Goal: Information Seeking & Learning: Learn about a topic

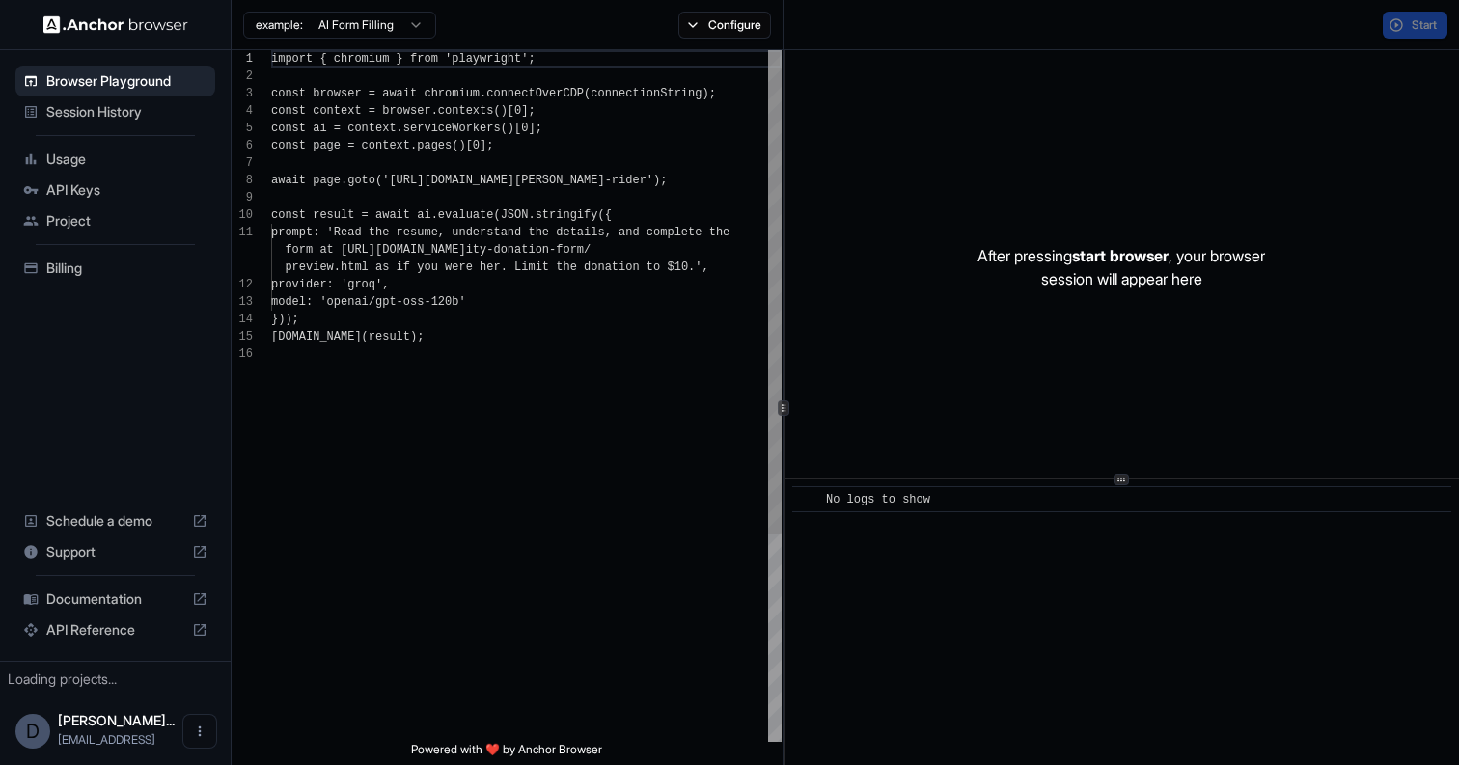
scroll to position [174, 0]
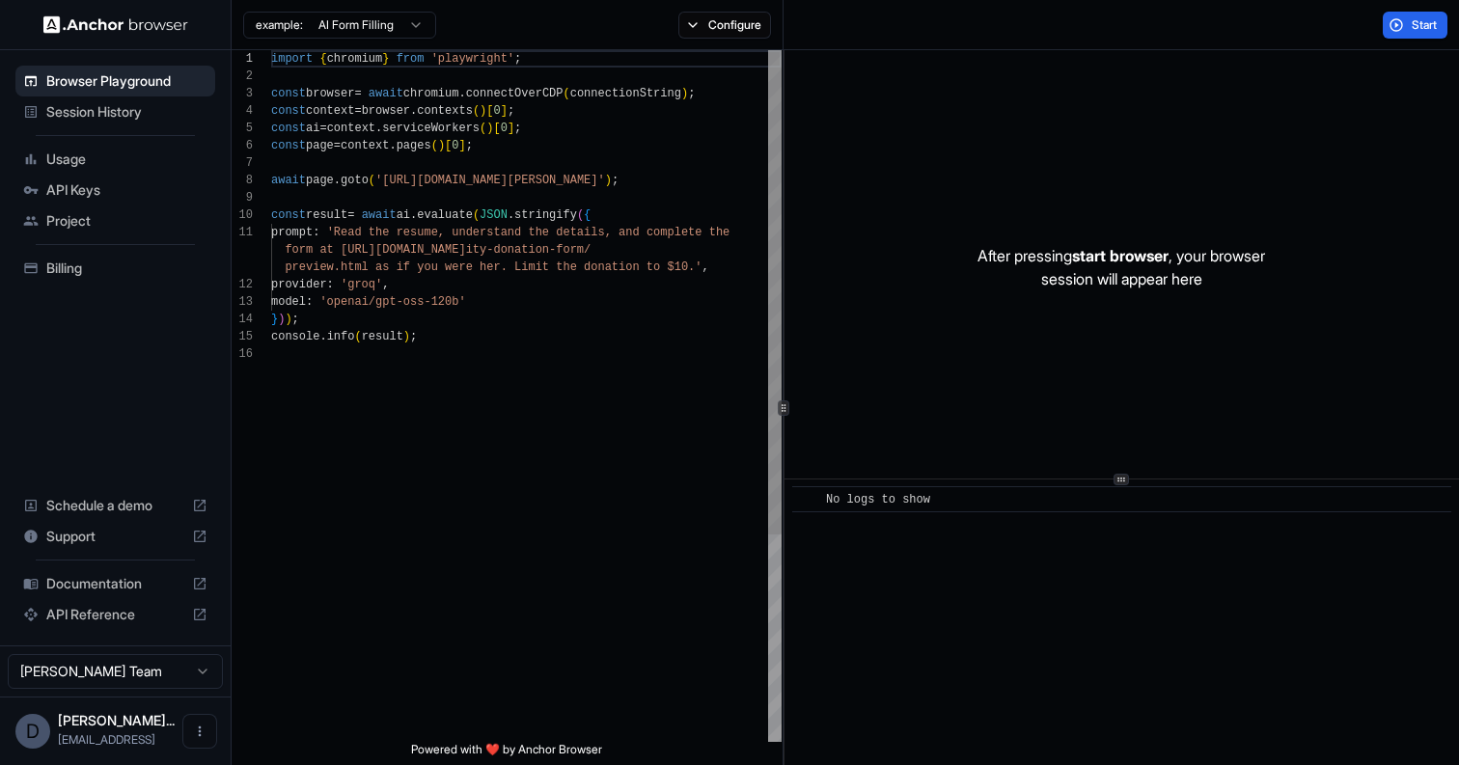
type textarea "**********"
click at [660, 376] on div "import { chromium } from 'playwright' ; const browser = await chromium . connec…" at bounding box center [526, 543] width 510 height 987
click at [90, 162] on span "Usage" at bounding box center [126, 159] width 161 height 19
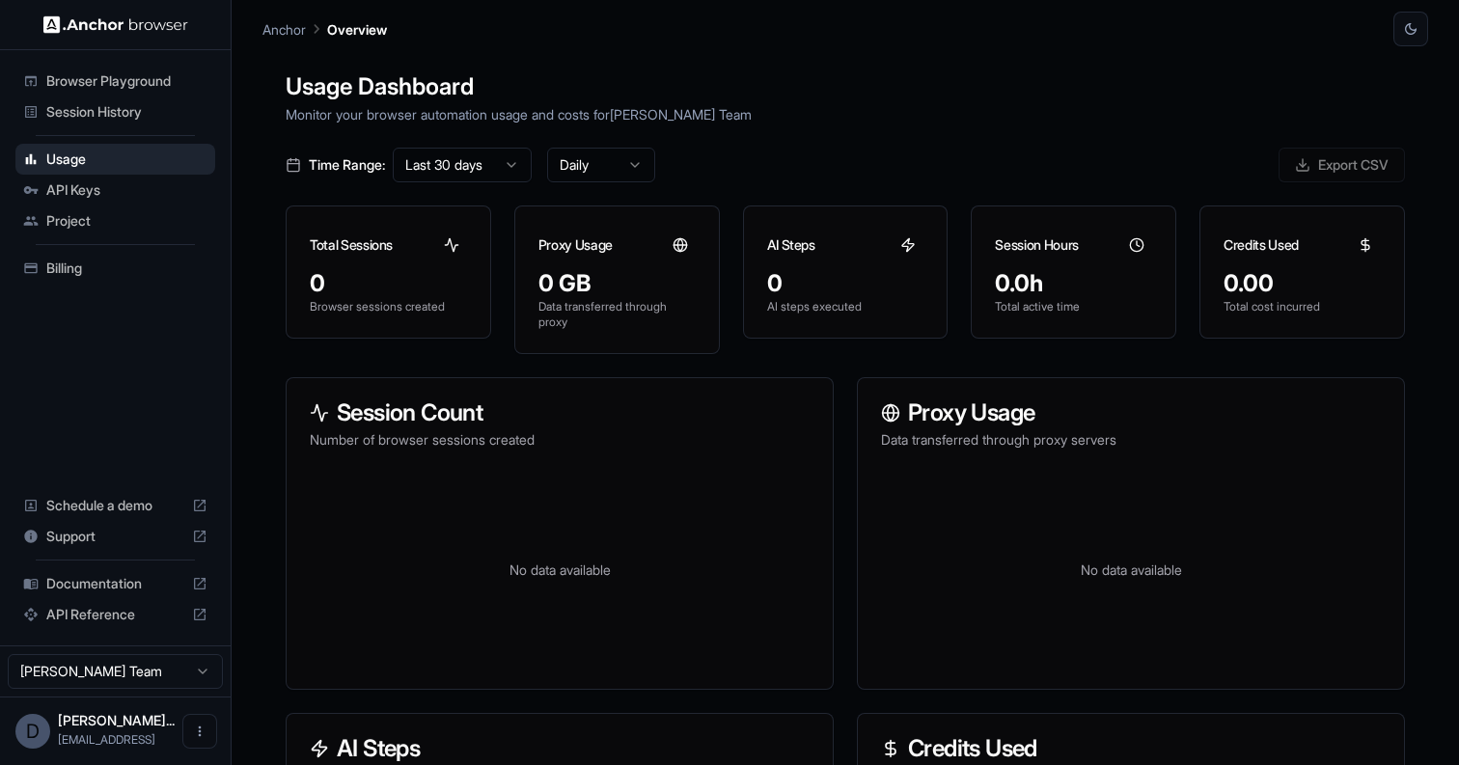
click at [102, 194] on span "API Keys" at bounding box center [126, 189] width 161 height 19
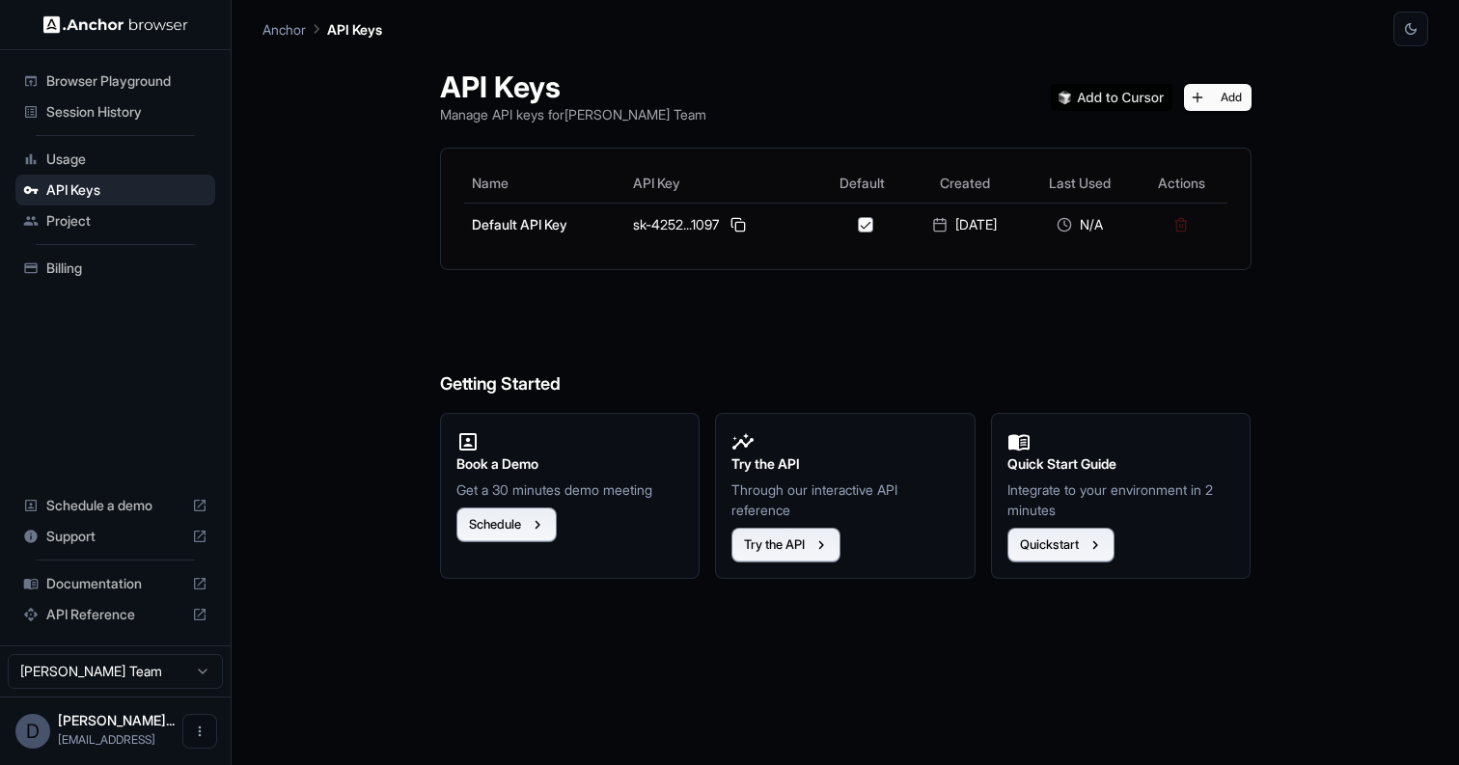
click at [115, 222] on span "Project" at bounding box center [126, 220] width 161 height 19
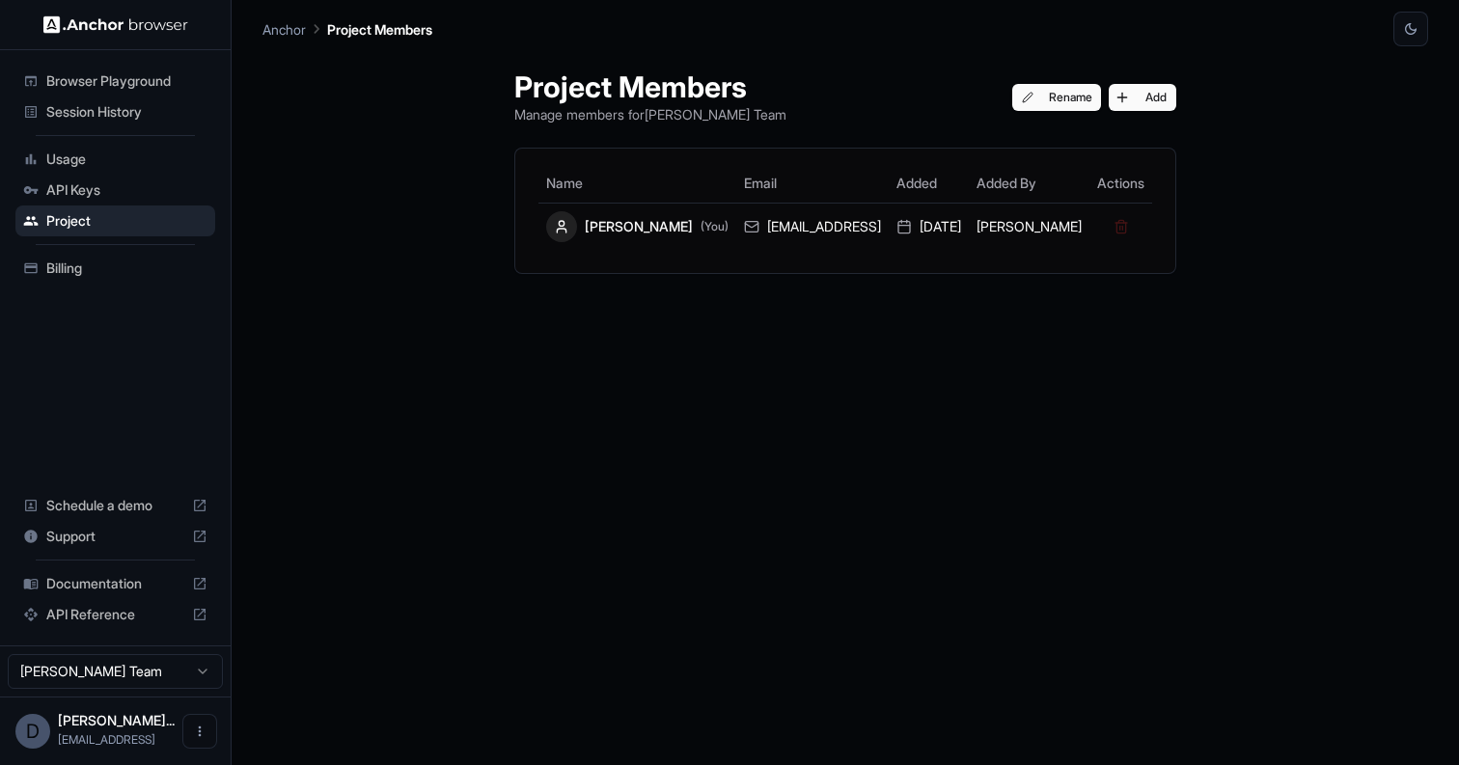
click at [82, 146] on div "Usage" at bounding box center [115, 159] width 200 height 31
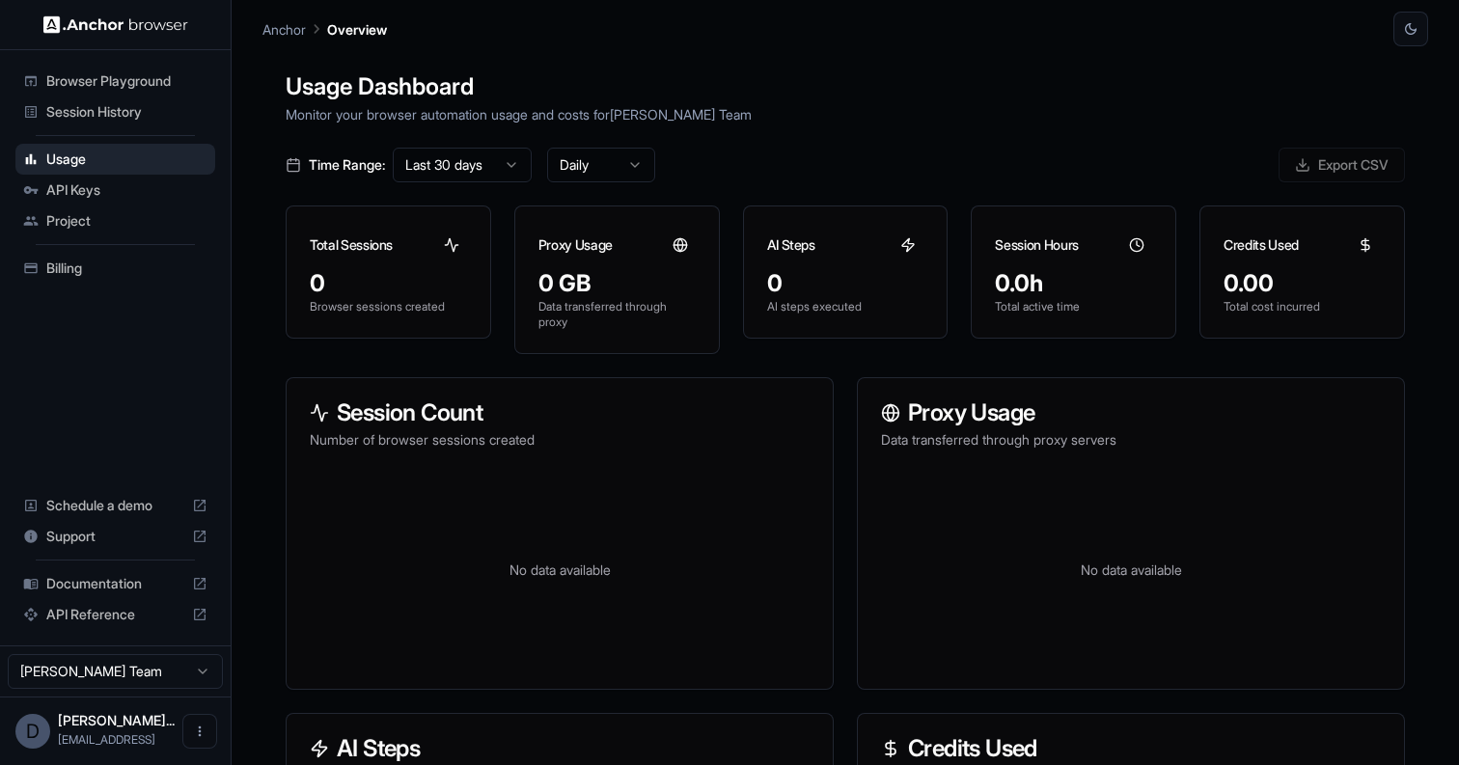
click at [121, 79] on span "Browser Playground" at bounding box center [126, 80] width 161 height 19
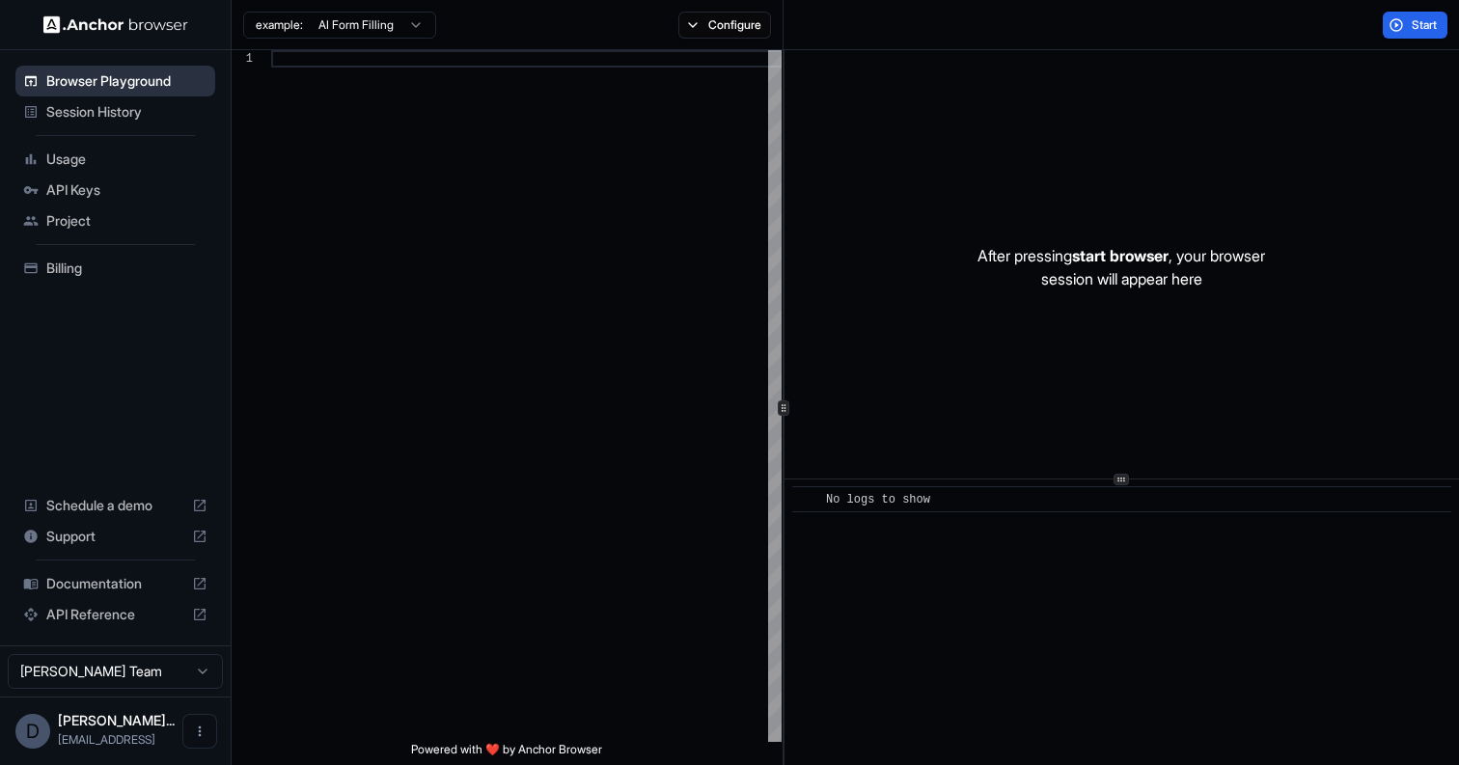
scroll to position [174, 0]
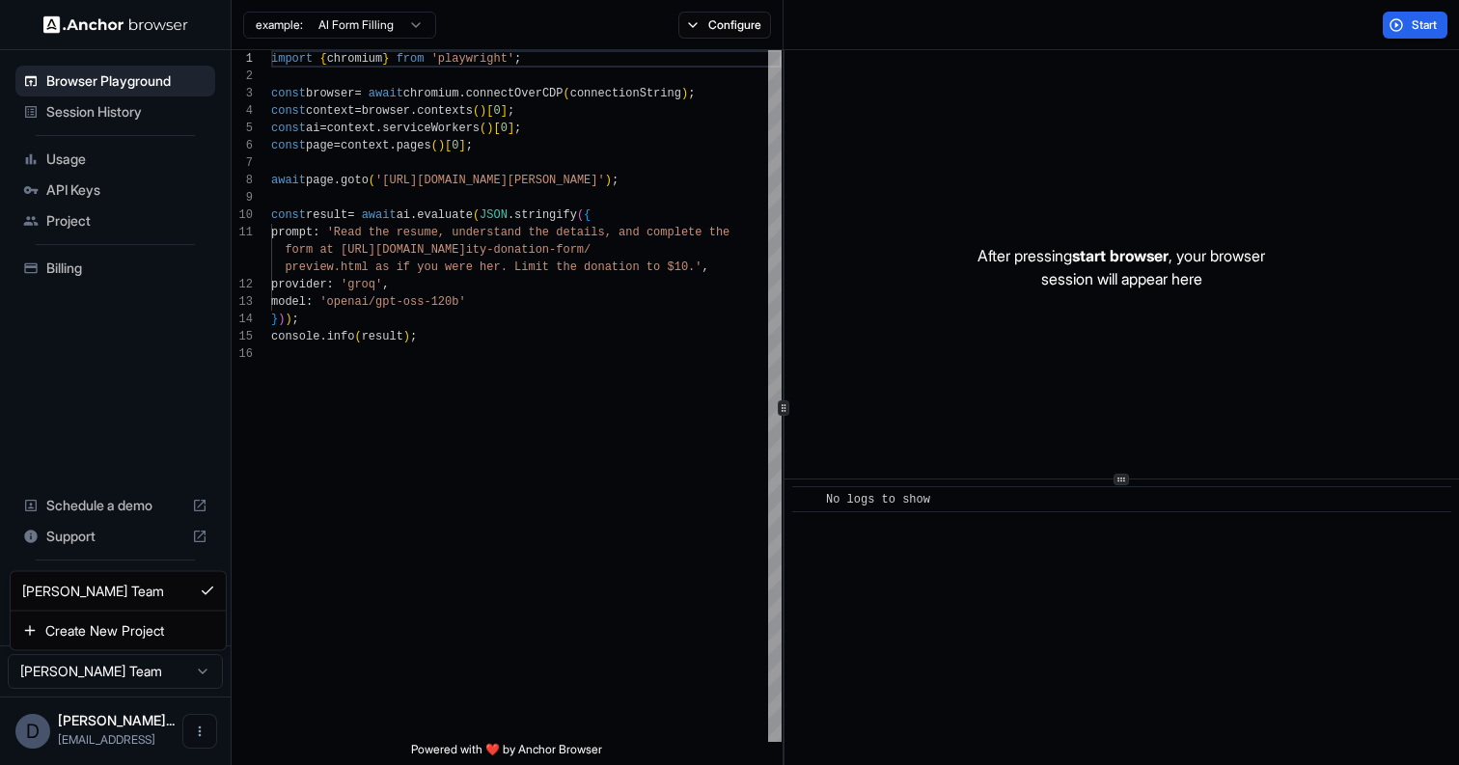
click at [179, 668] on html "Browser Playground Session History Usage API Keys Project Billing Schedule a de…" at bounding box center [729, 382] width 1459 height 765
click at [198, 664] on html "Browser Playground Session History Usage API Keys Project Billing Schedule a de…" at bounding box center [729, 382] width 1459 height 765
click at [115, 586] on span "Documentation" at bounding box center [115, 583] width 138 height 19
click at [115, 613] on span "API Reference" at bounding box center [115, 614] width 138 height 19
